Goal: Check status: Check status

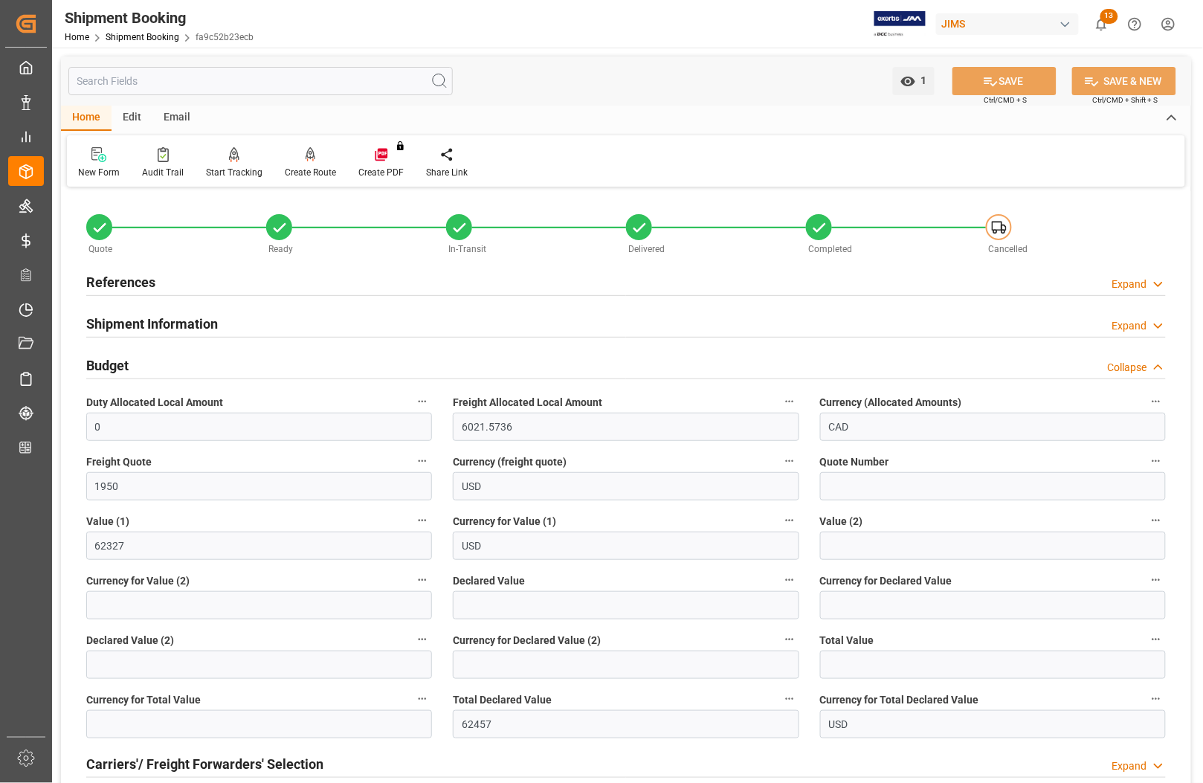
click at [105, 318] on h2 "Shipment Information" at bounding box center [152, 324] width 132 height 20
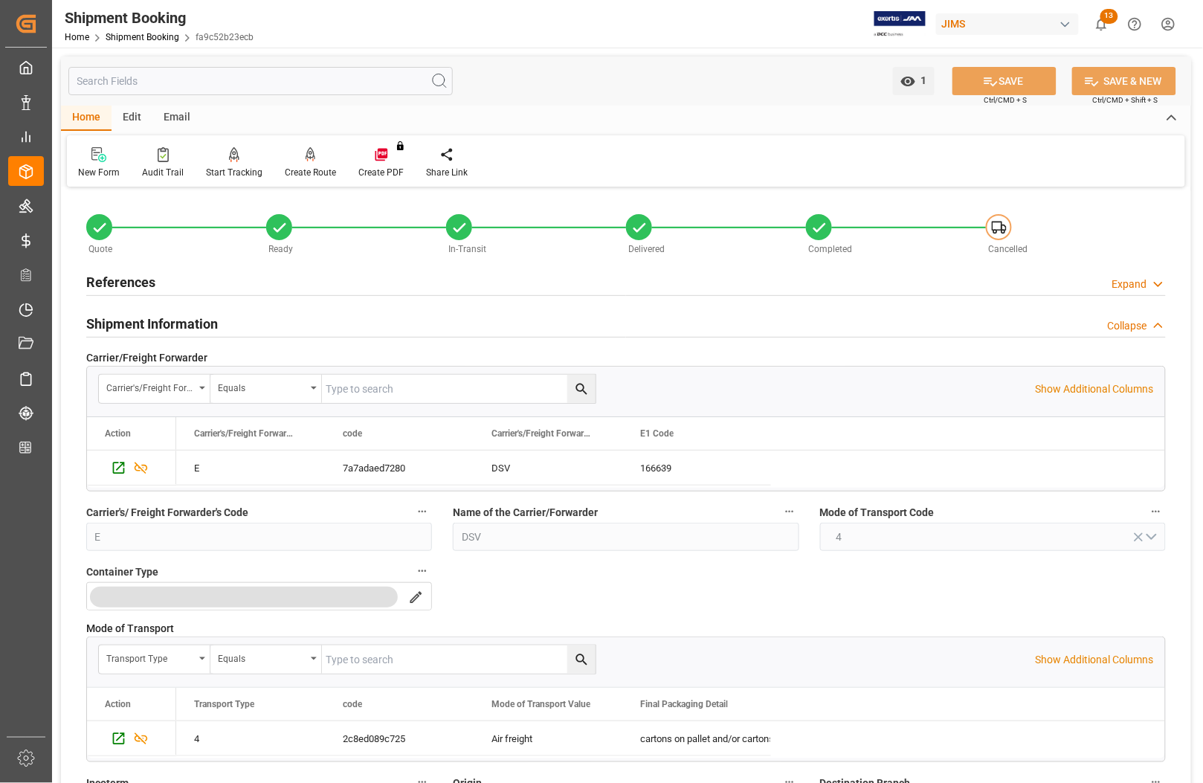
click at [105, 284] on h2 "References" at bounding box center [120, 282] width 69 height 20
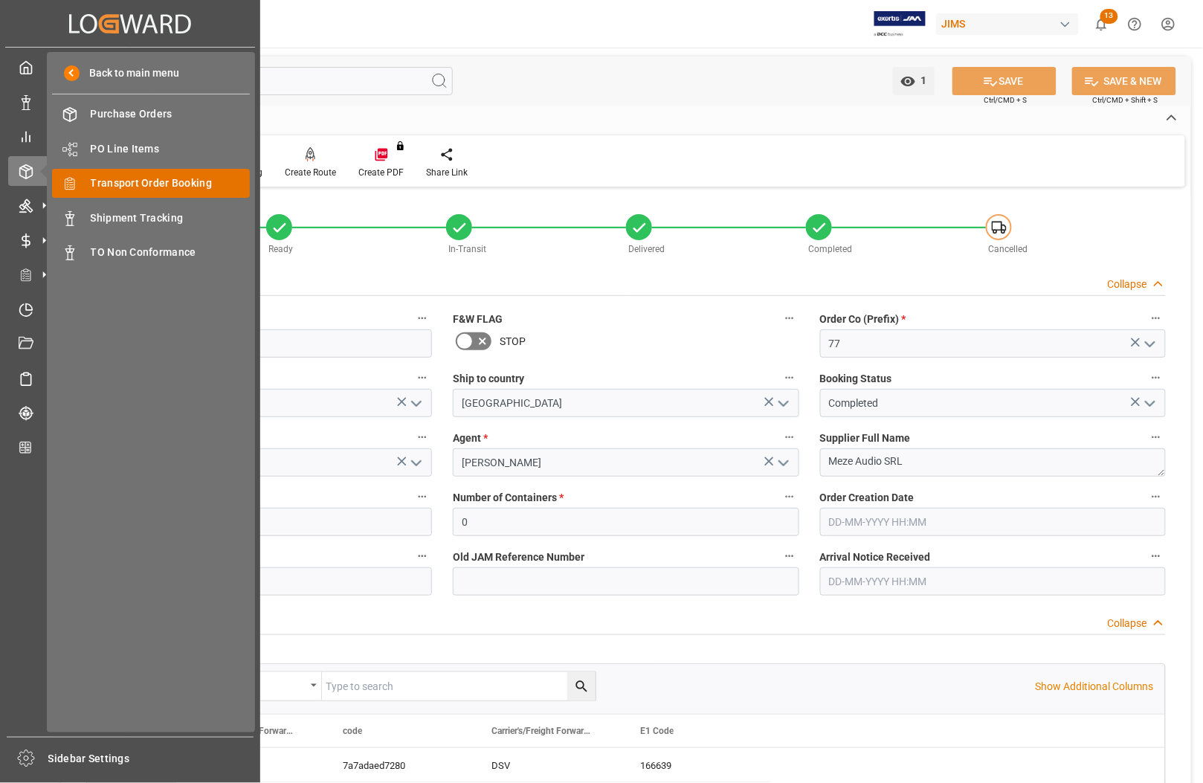
click at [143, 178] on span "Transport Order Booking" at bounding box center [171, 184] width 160 height 16
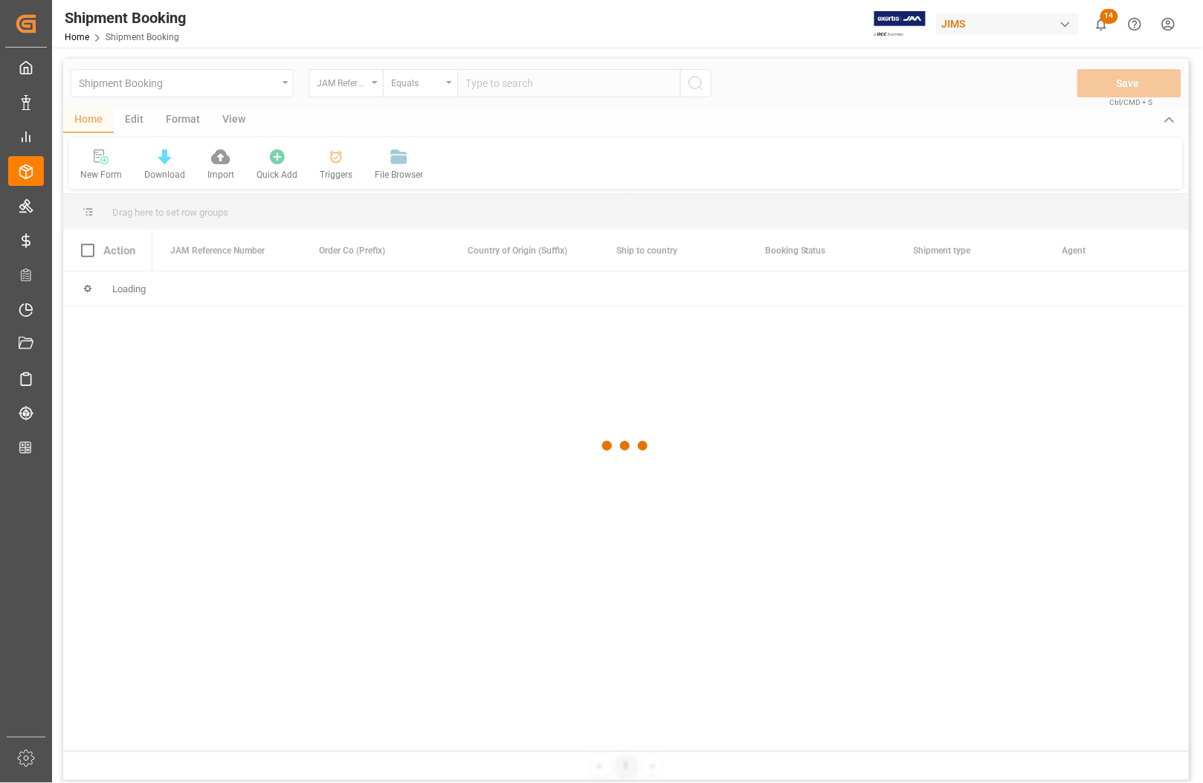
click at [540, 86] on div at bounding box center [626, 446] width 1126 height 774
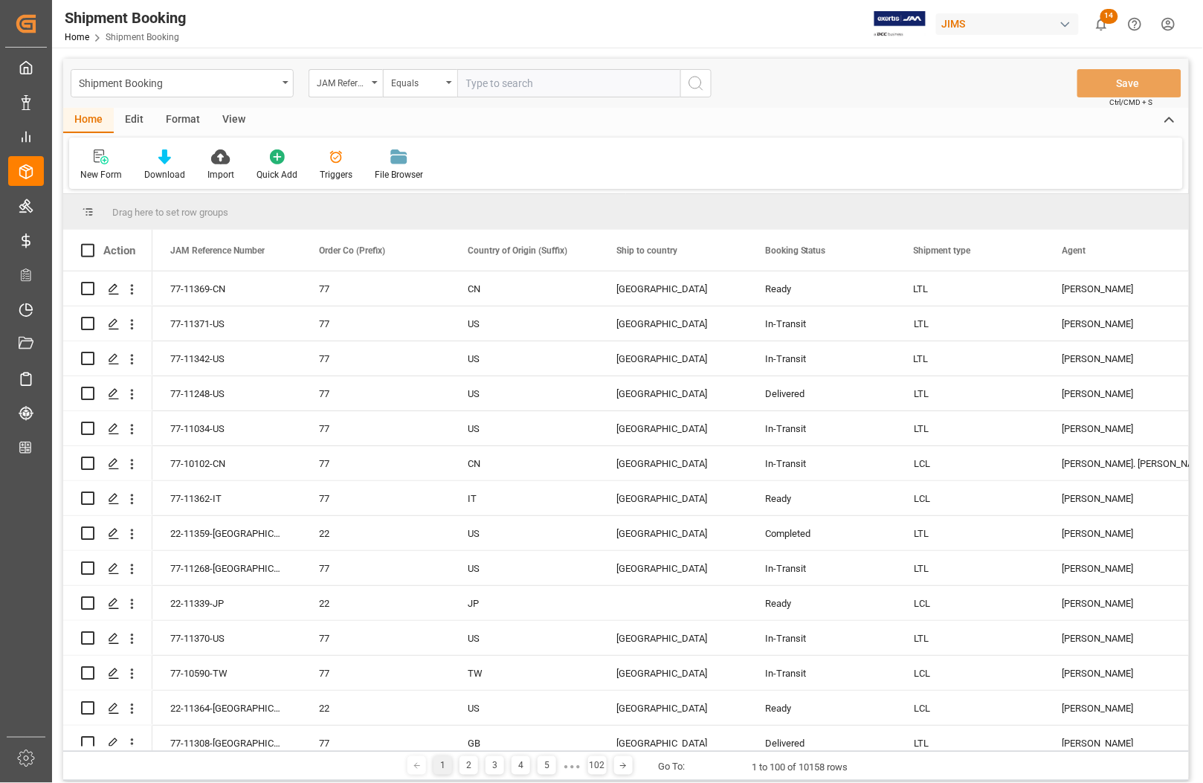
click at [503, 89] on input "text" at bounding box center [568, 83] width 223 height 28
type input "77-11703-CN"
click at [692, 88] on icon "search button" at bounding box center [696, 83] width 18 height 18
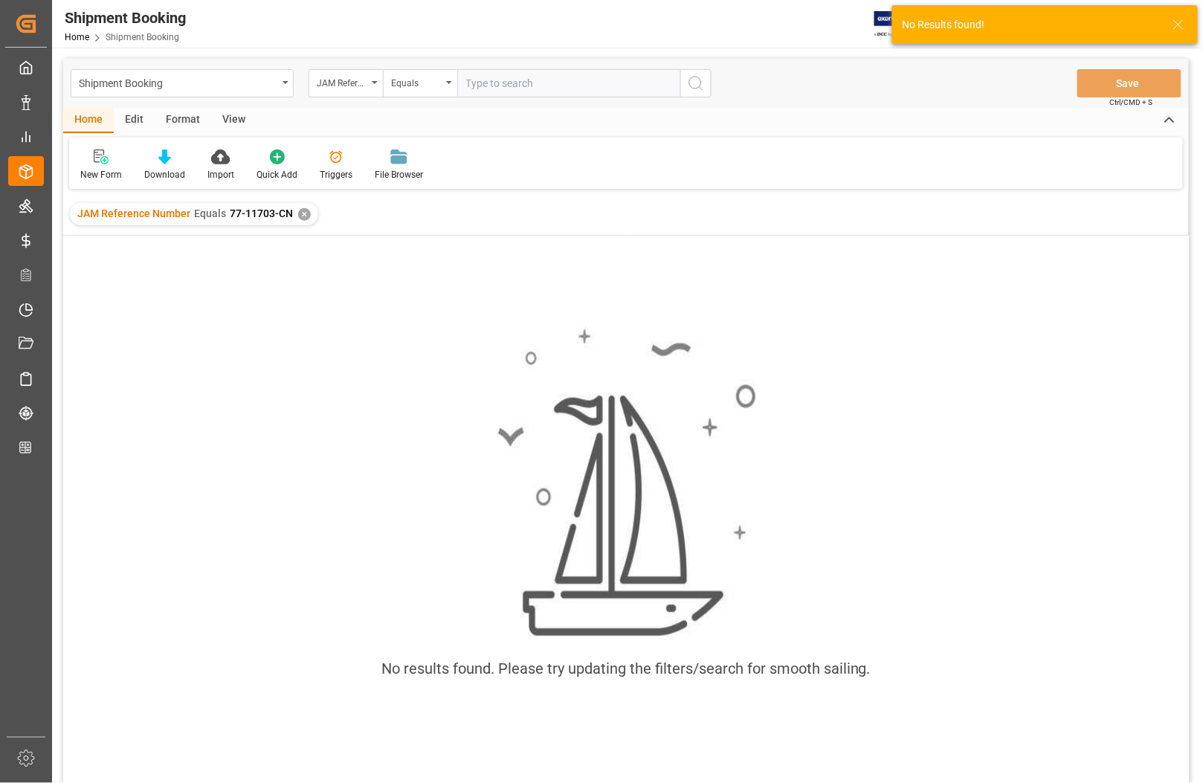
click at [301, 213] on div "✕" at bounding box center [304, 214] width 13 height 13
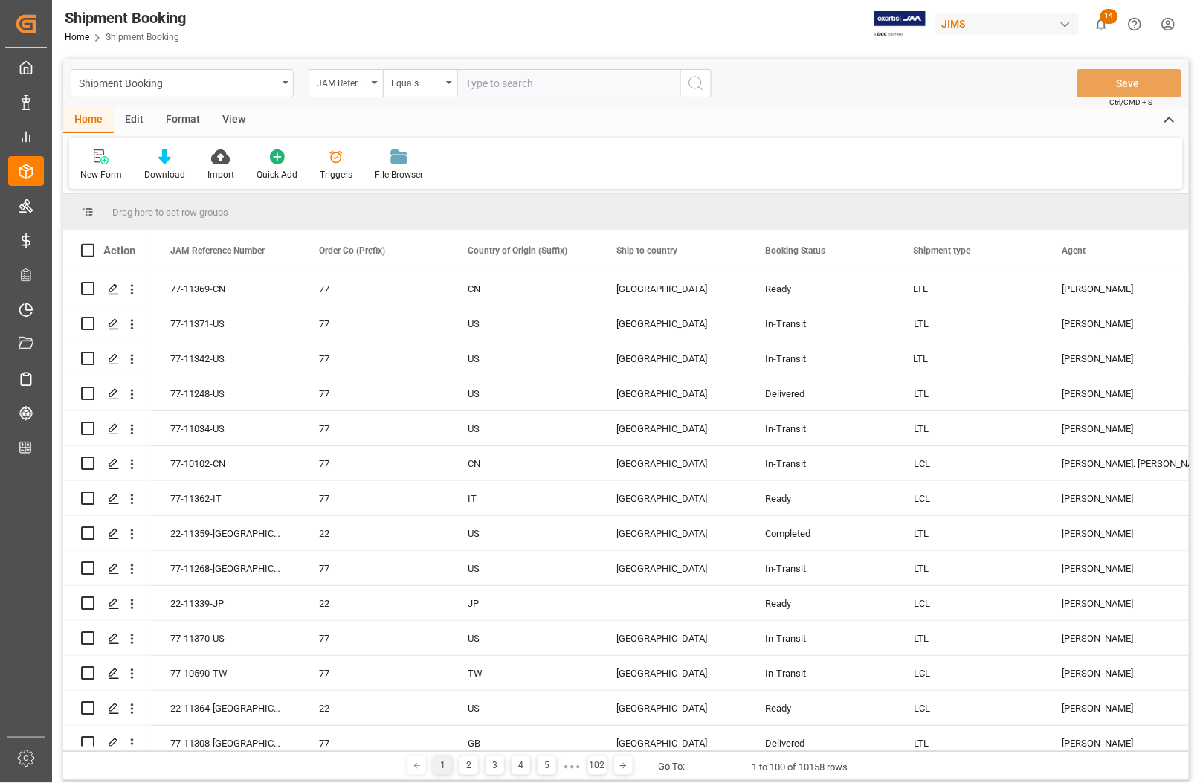
click at [501, 84] on input "text" at bounding box center [568, 83] width 223 height 28
type input "77-10703-CN"
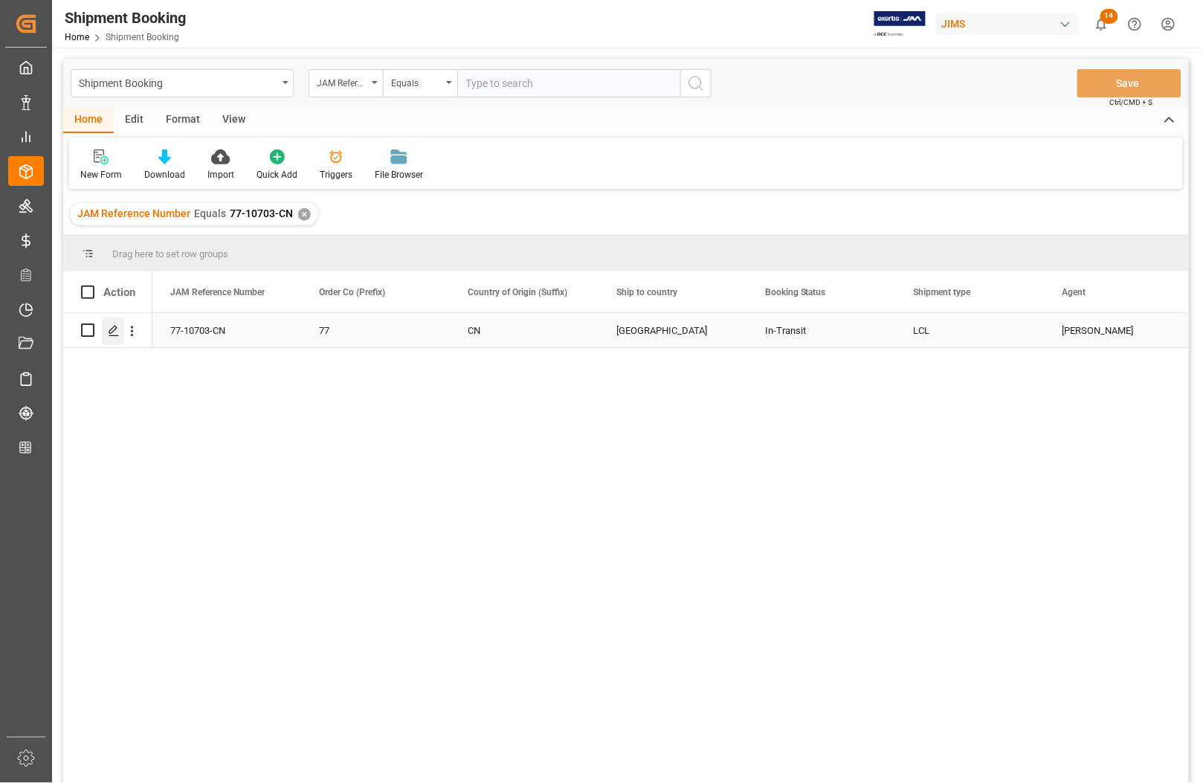
click at [116, 332] on icon "Press SPACE to select this row." at bounding box center [114, 331] width 12 height 12
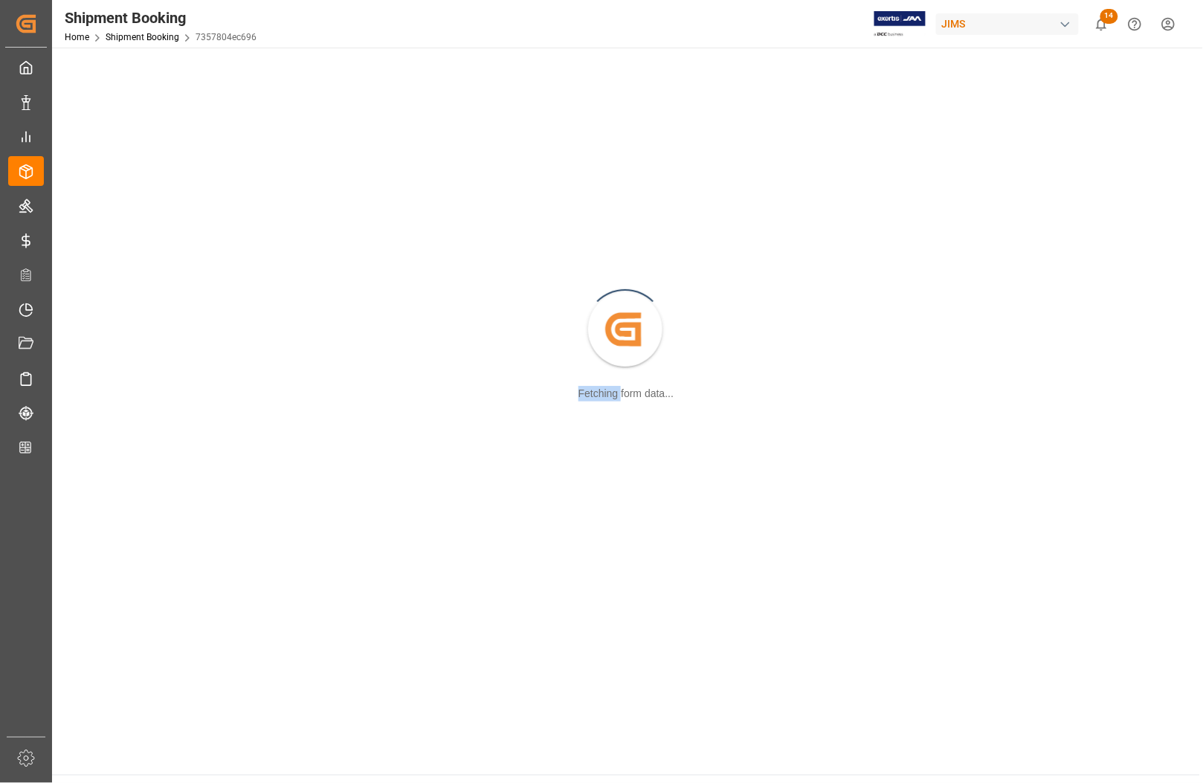
click at [116, 332] on div "Created by potrace 1.15, written by [PERSON_NAME] [DATE]-[DATE] Fetching form d…" at bounding box center [626, 331] width 1130 height 548
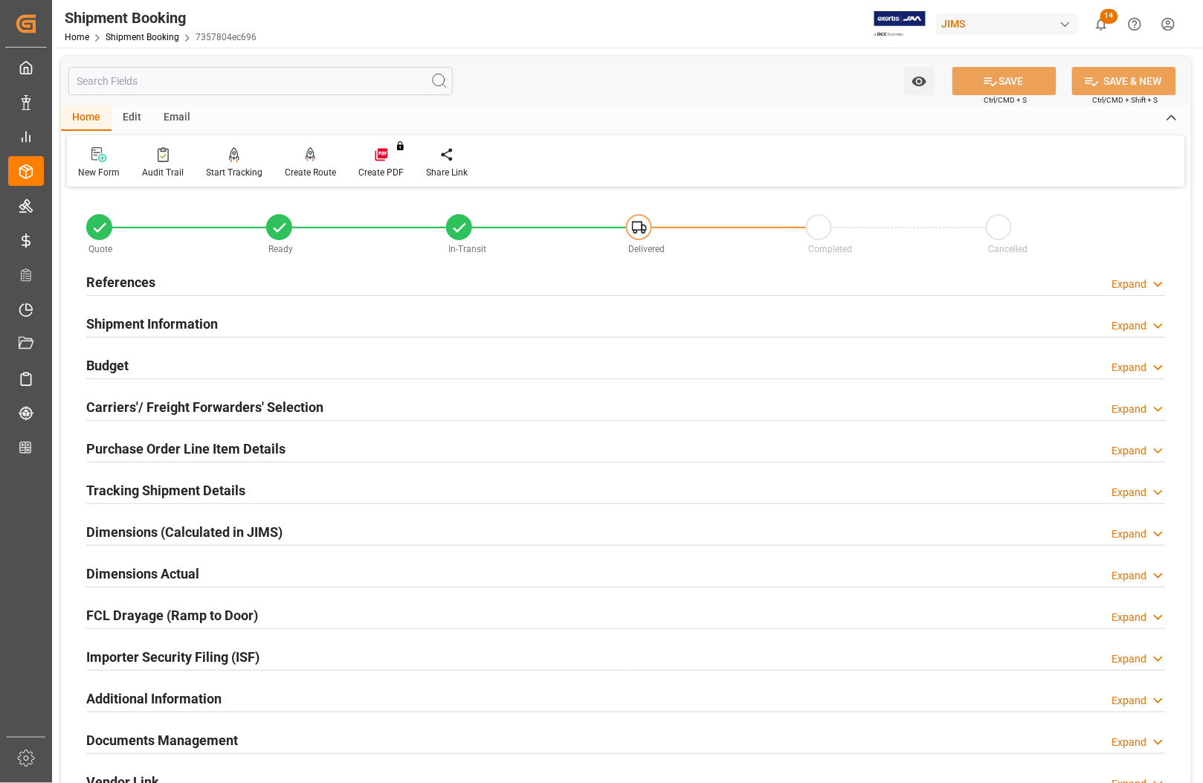
click at [131, 404] on h2 "Carriers'/ Freight Forwarders' Selection" at bounding box center [204, 407] width 237 height 20
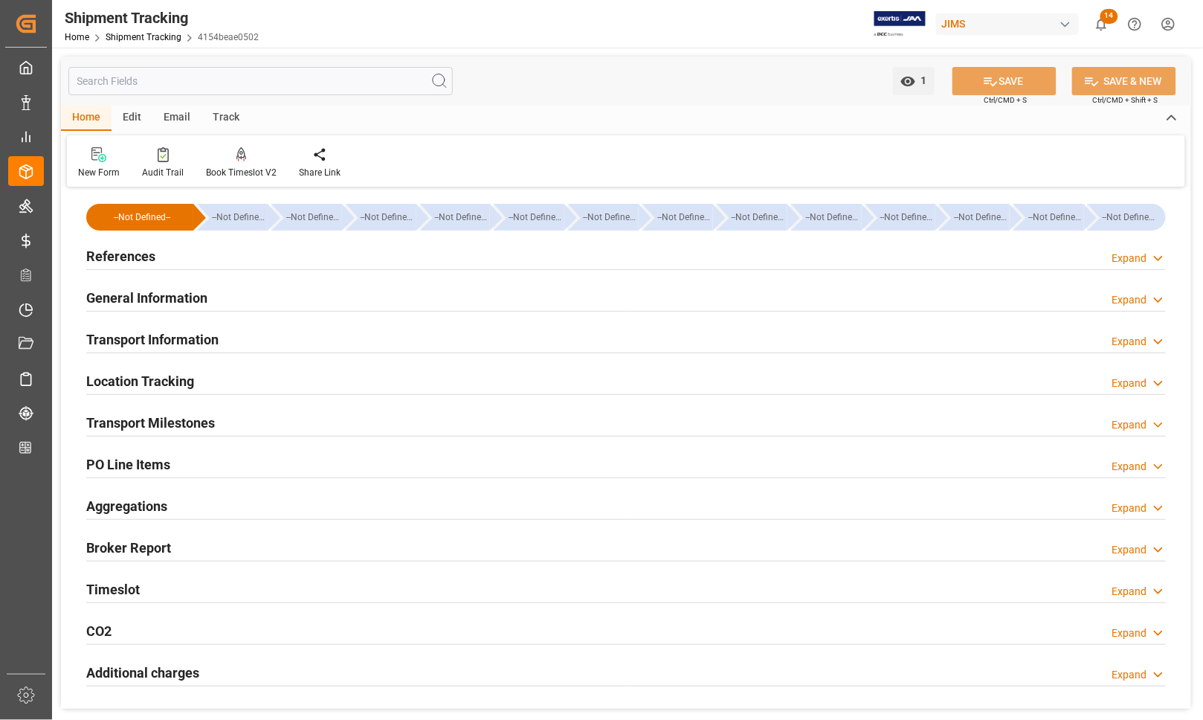
type input "14-08-2025"
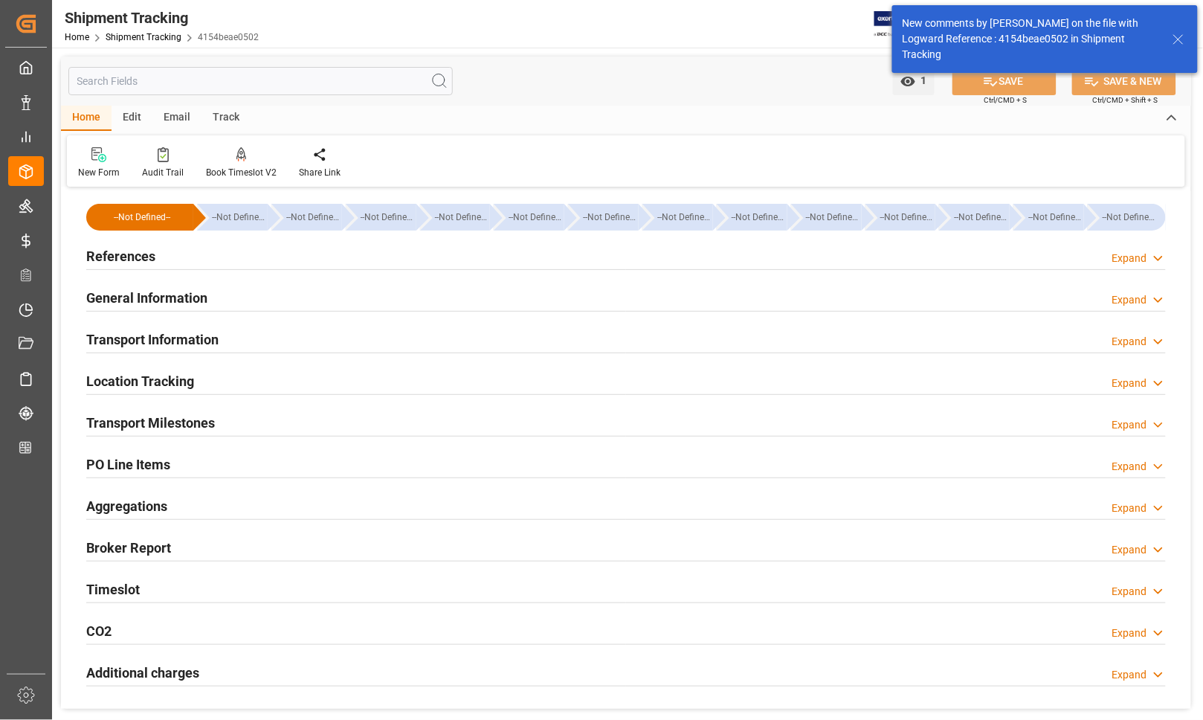
click at [112, 254] on h2 "References" at bounding box center [120, 256] width 69 height 20
